Goal: Transaction & Acquisition: Purchase product/service

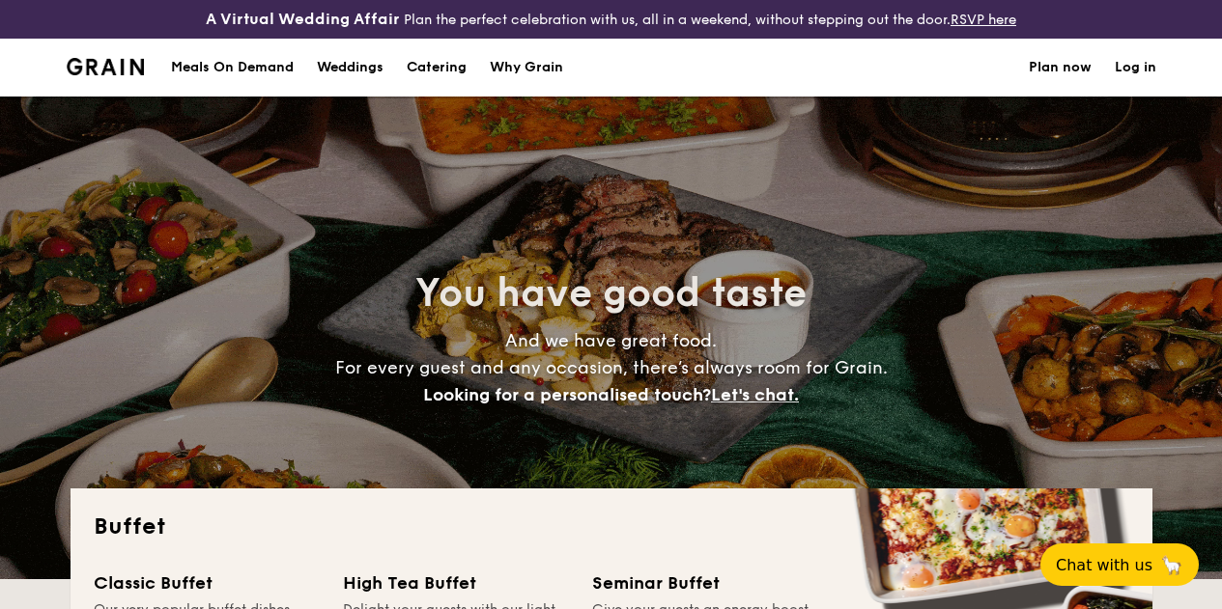
select select
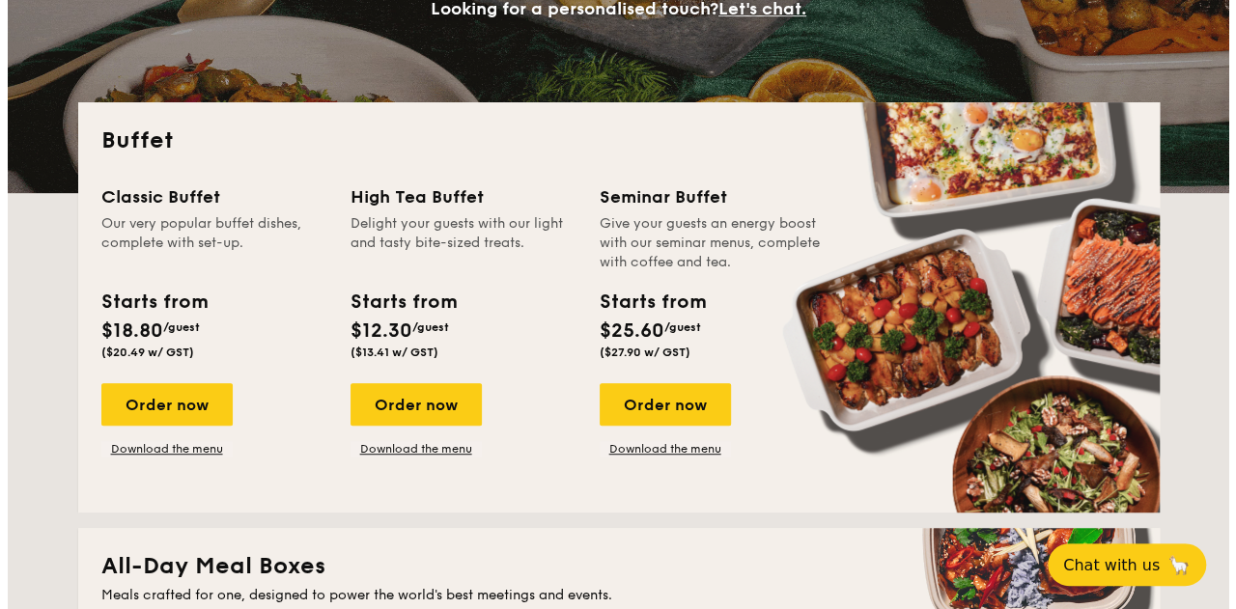
scroll to position [370, 0]
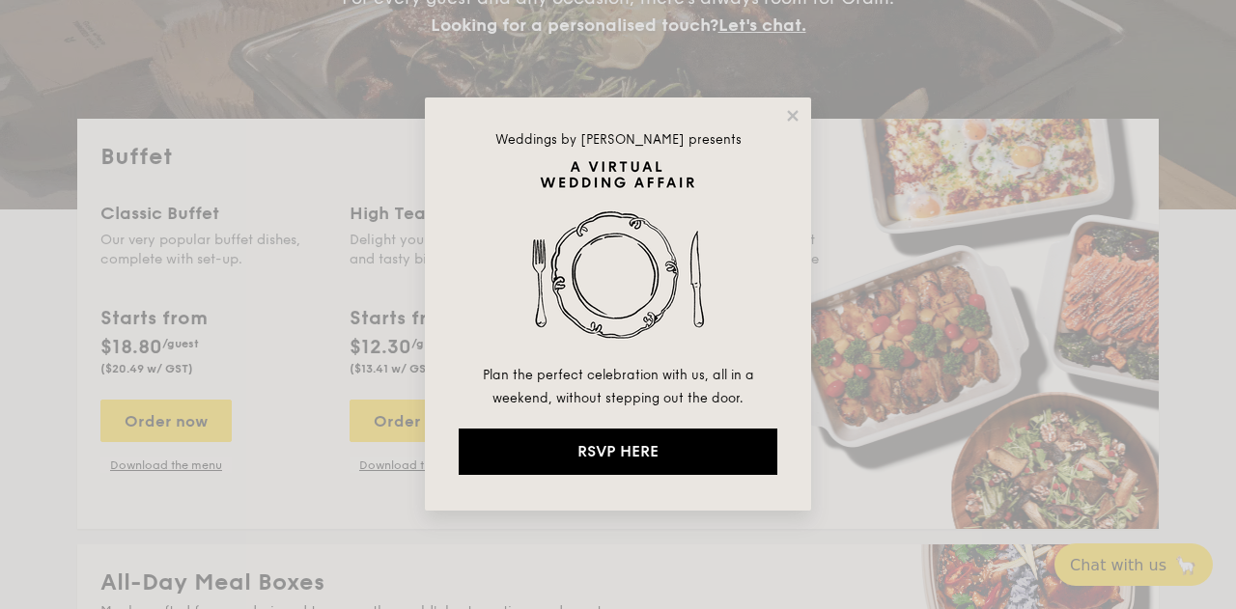
click at [798, 99] on div "Weddings by [PERSON_NAME] presents Plan the perfect celebration with us, all in…" at bounding box center [618, 304] width 386 height 413
click at [798, 118] on icon at bounding box center [792, 115] width 17 height 17
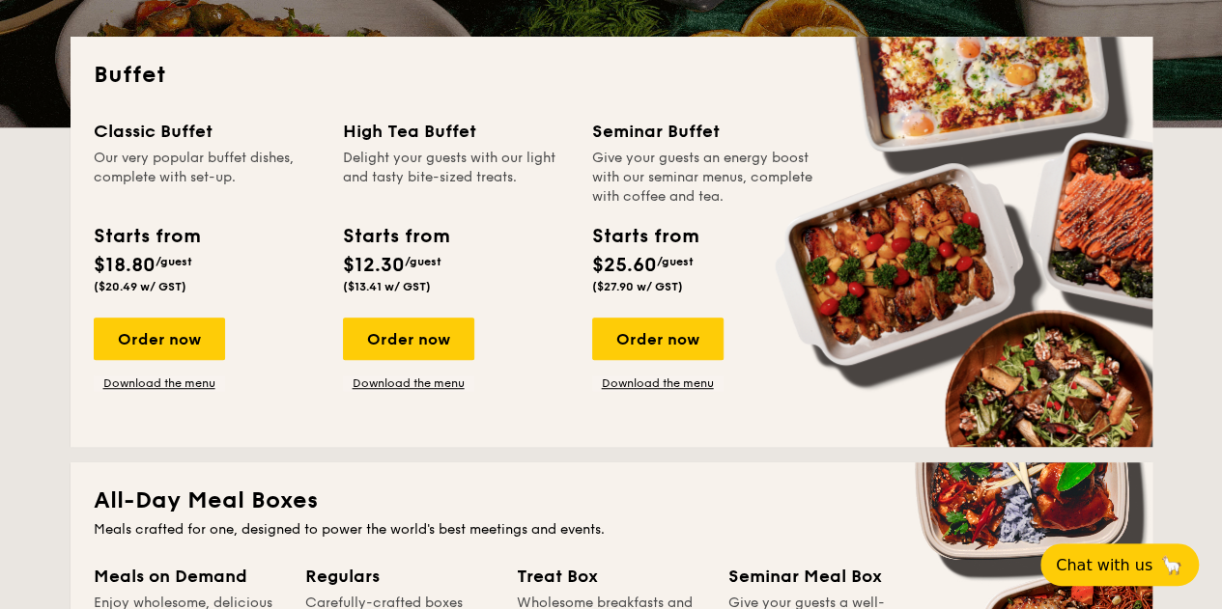
scroll to position [483, 0]
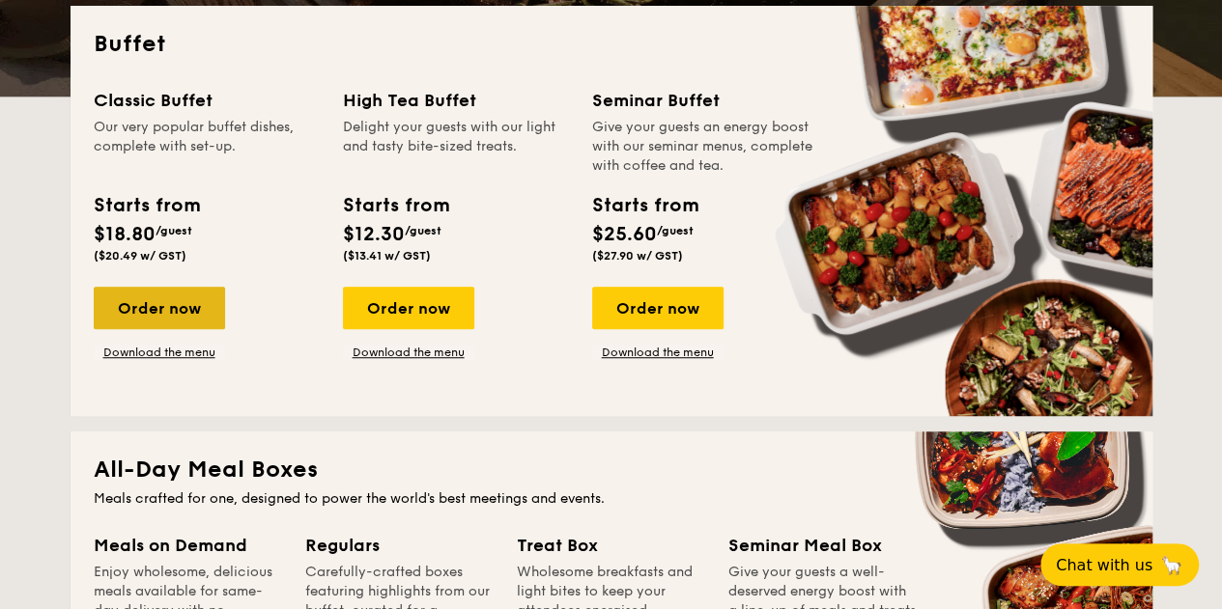
click at [178, 318] on div "Order now" at bounding box center [159, 308] width 131 height 42
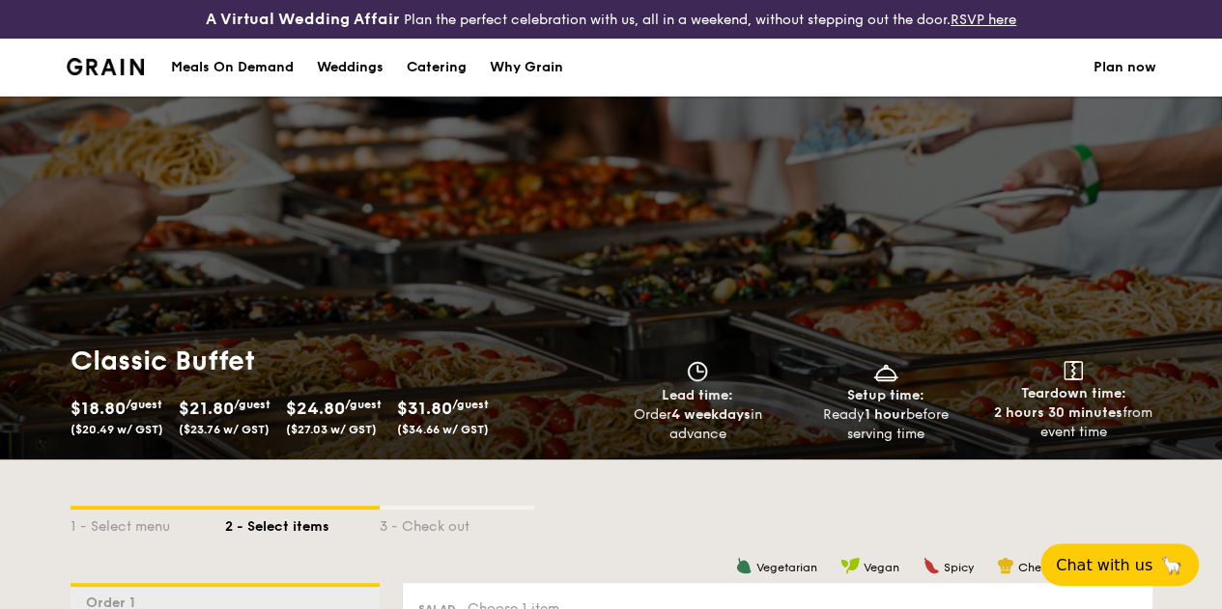
click at [448, 84] on div "Catering" at bounding box center [437, 68] width 60 height 58
select select
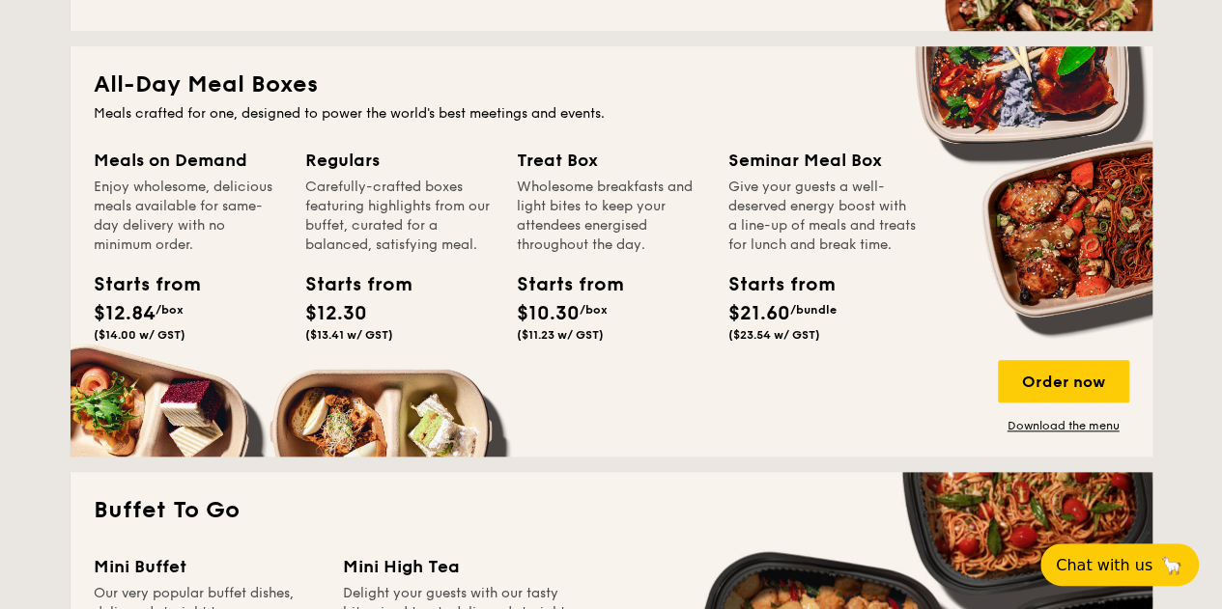
scroll to position [869, 0]
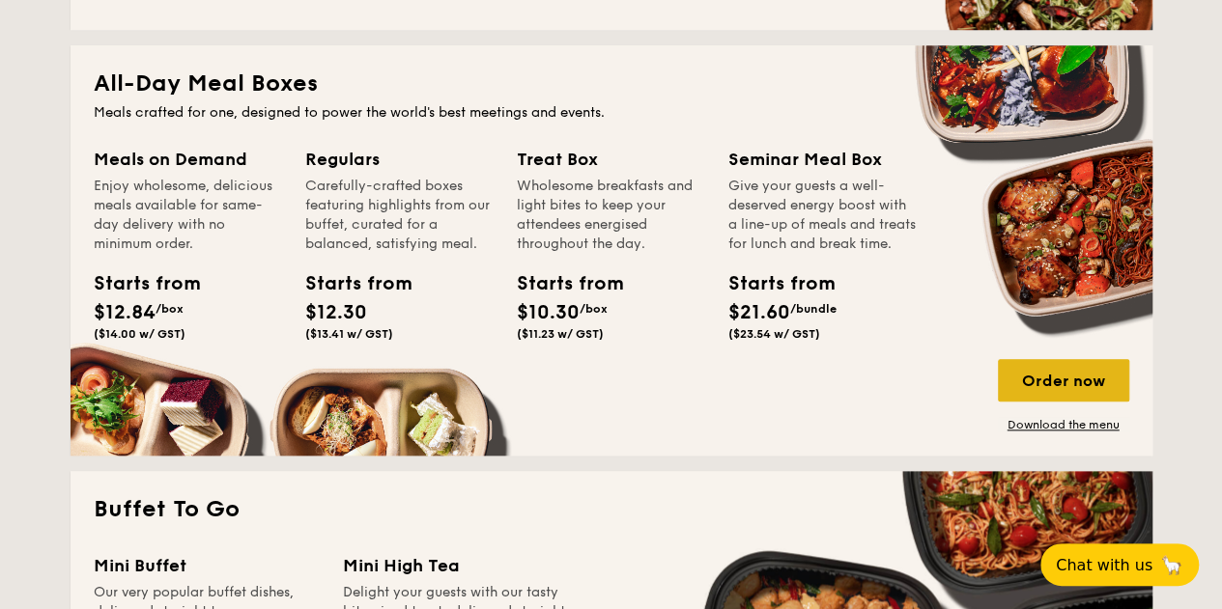
click at [1066, 378] on div "Order now" at bounding box center [1063, 380] width 131 height 42
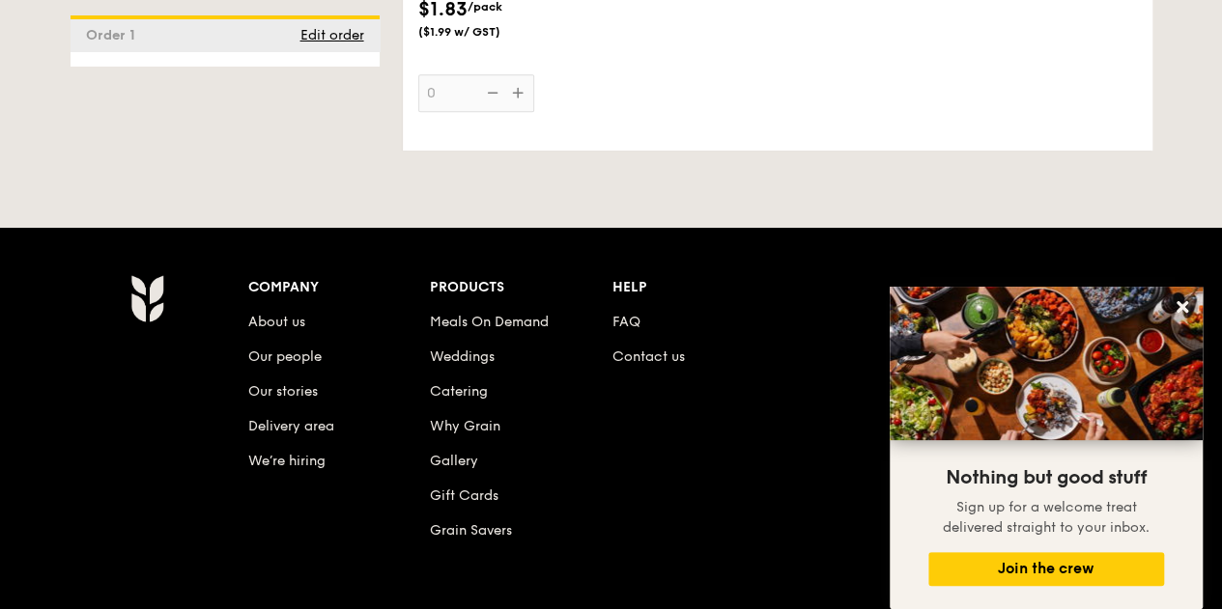
scroll to position [4317, 0]
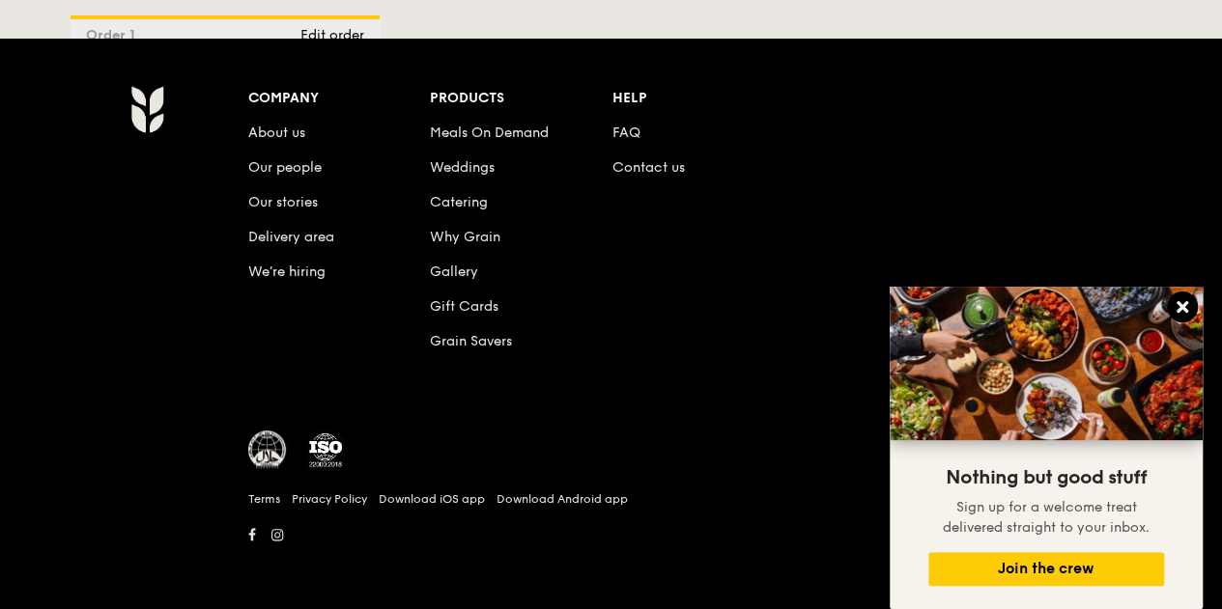
click at [1184, 318] on button at bounding box center [1182, 307] width 31 height 31
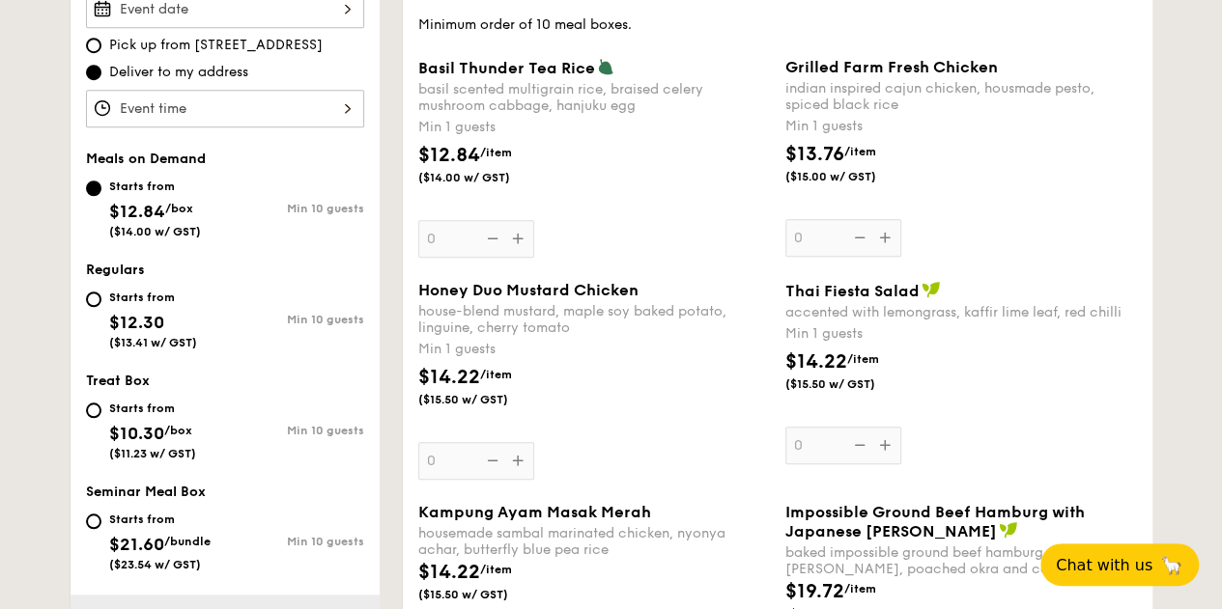
scroll to position [0, 0]
